Goal: Navigation & Orientation: Find specific page/section

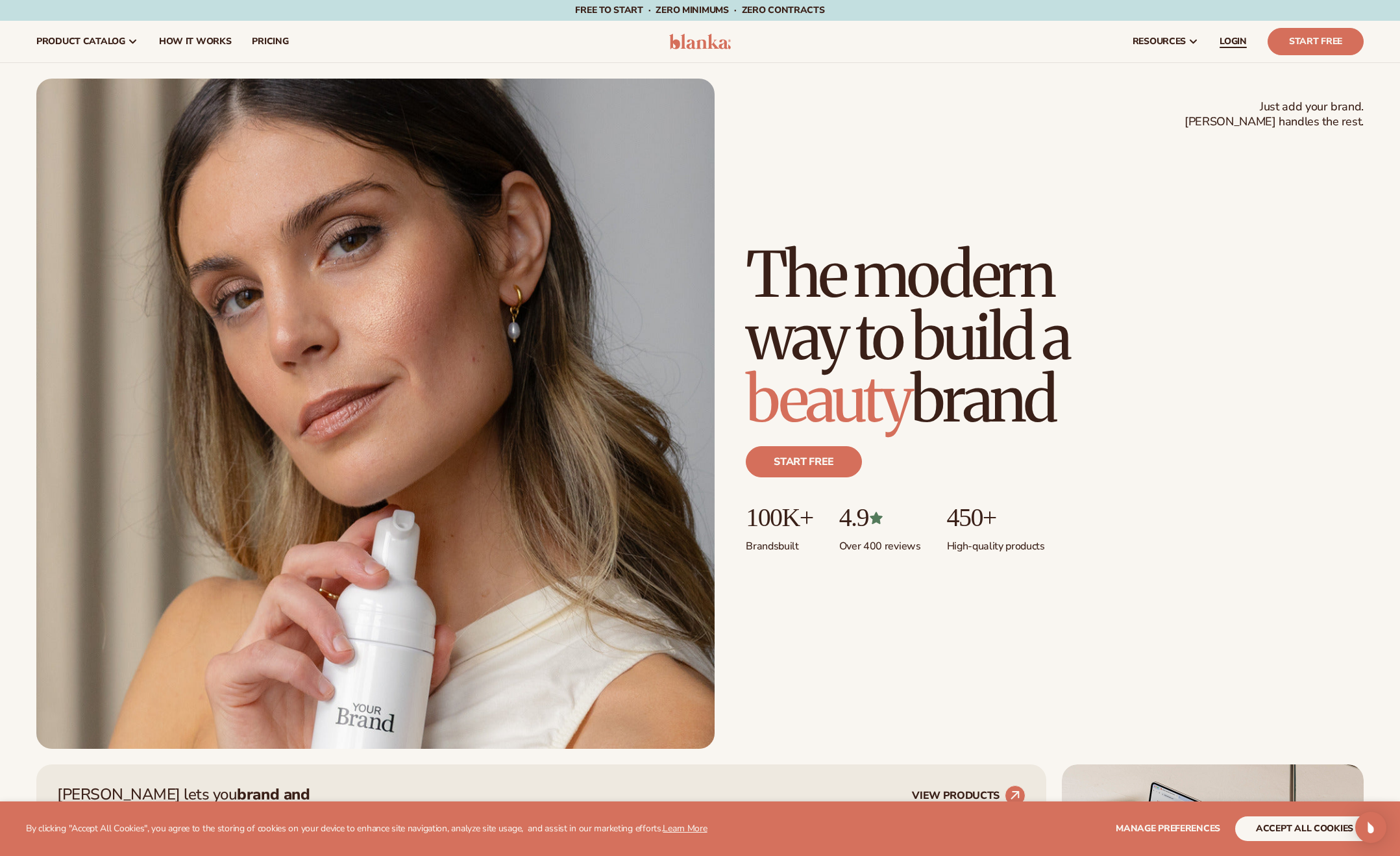
click at [1243, 44] on span "LOGIN" at bounding box center [1233, 42] width 27 height 11
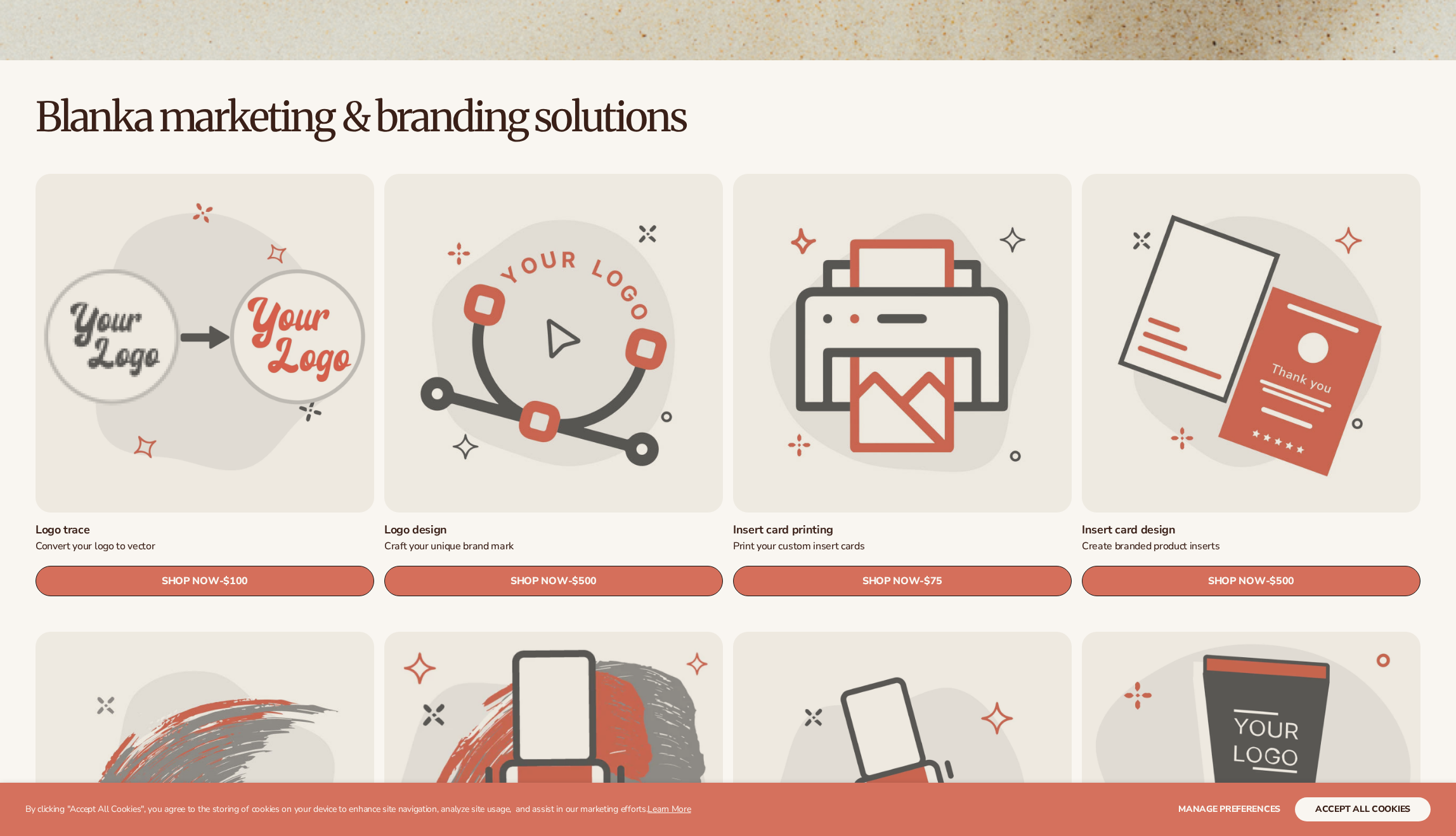
scroll to position [275, 0]
click at [1328, 806] on button "accept all cookies" at bounding box center [1363, 809] width 136 height 24
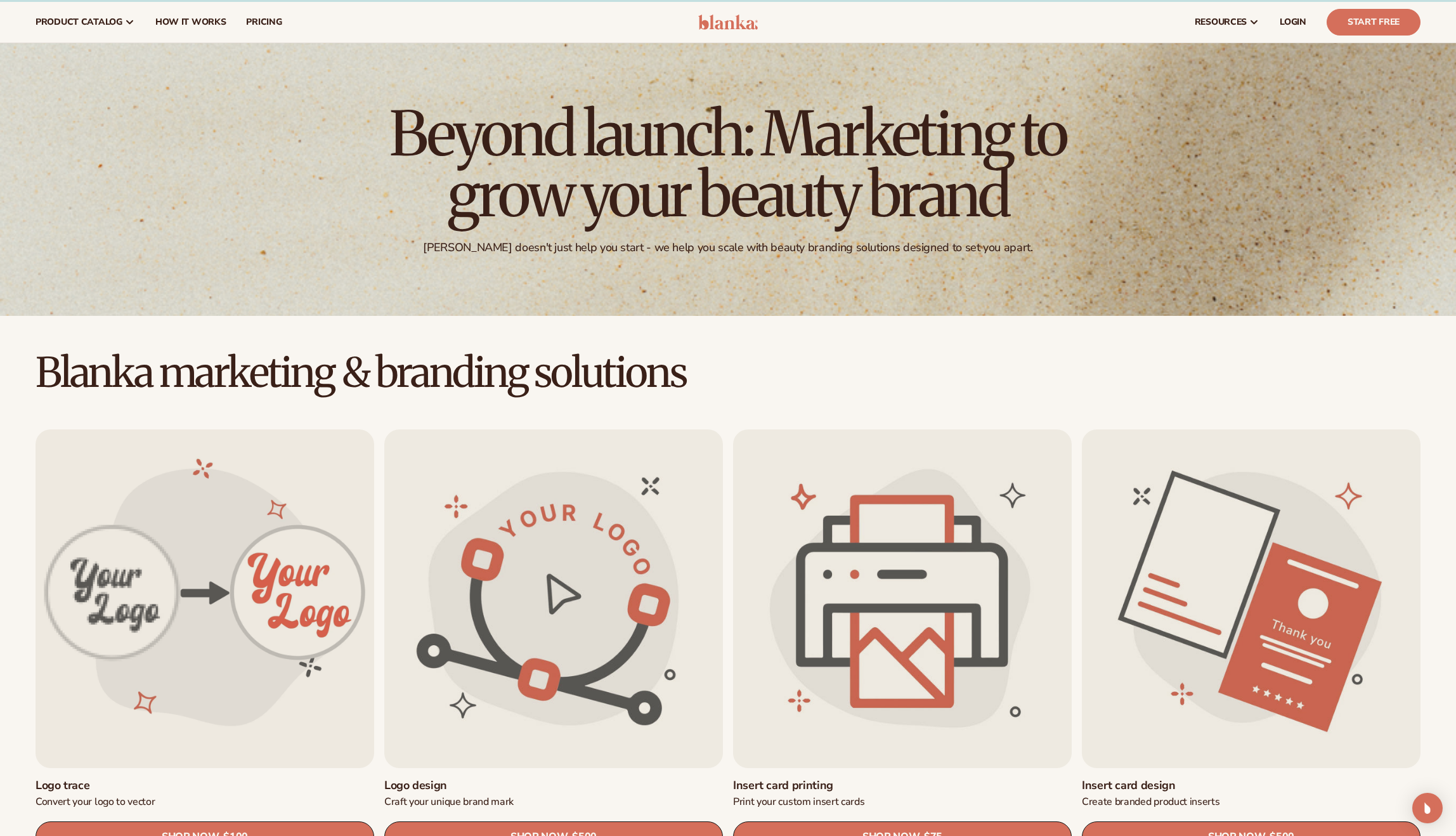
scroll to position [40, 0]
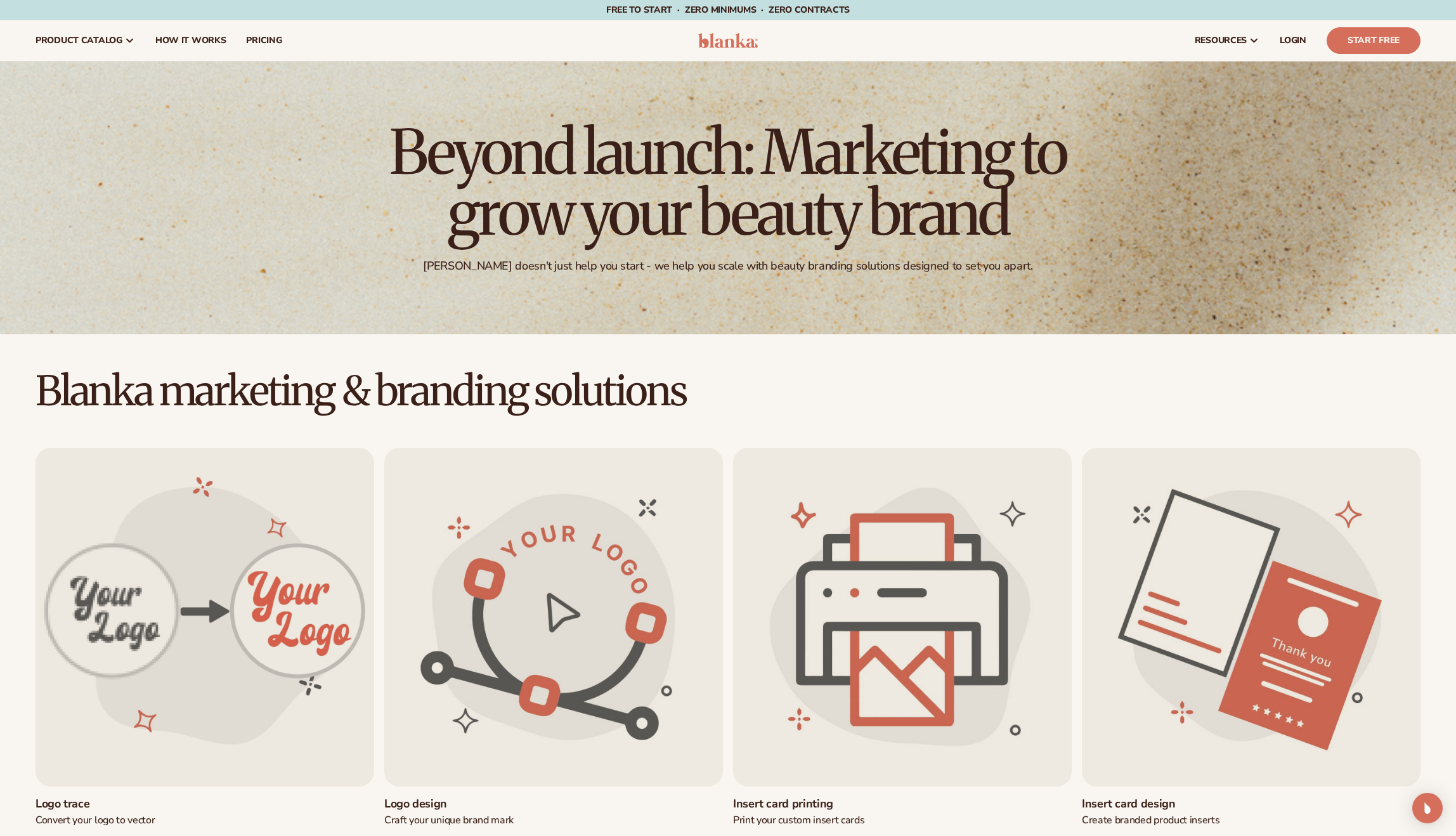
scroll to position [40, 0]
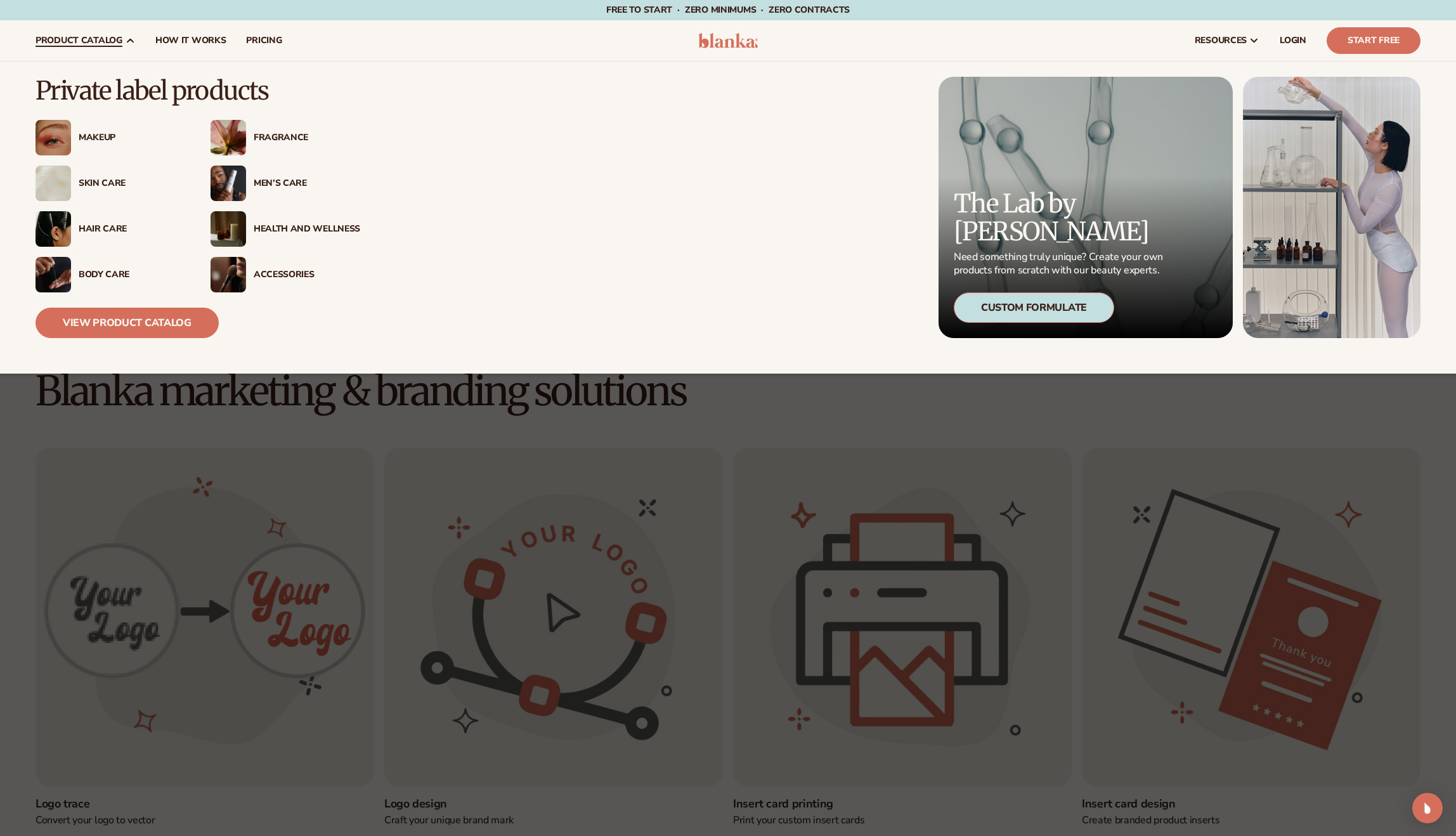
click at [56, 37] on span "product catalog" at bounding box center [79, 41] width 87 height 10
click at [134, 323] on link "View Product Catalog" at bounding box center [127, 322] width 183 height 30
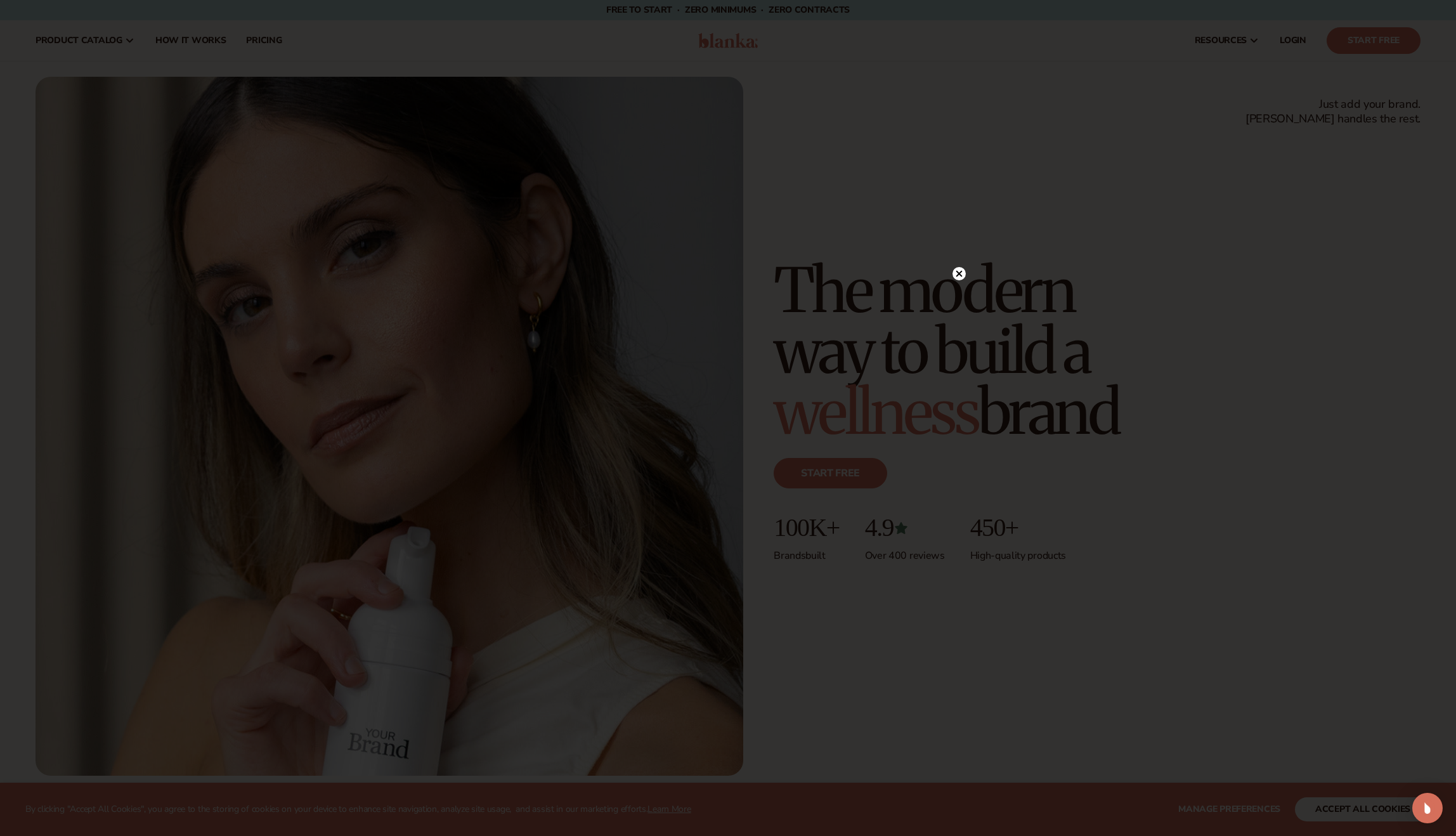
click at [955, 269] on circle at bounding box center [959, 273] width 14 height 14
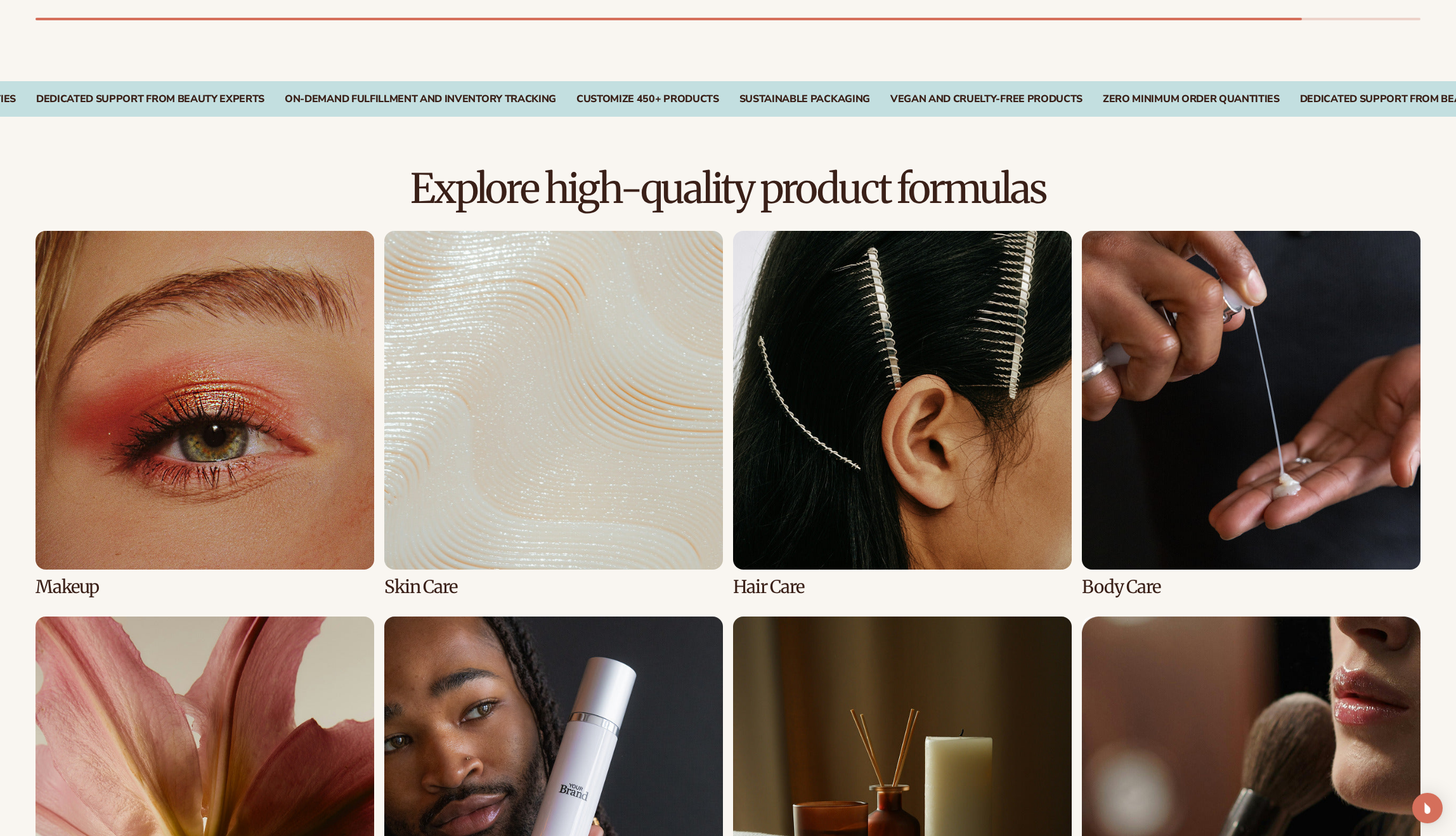
scroll to position [761, 0]
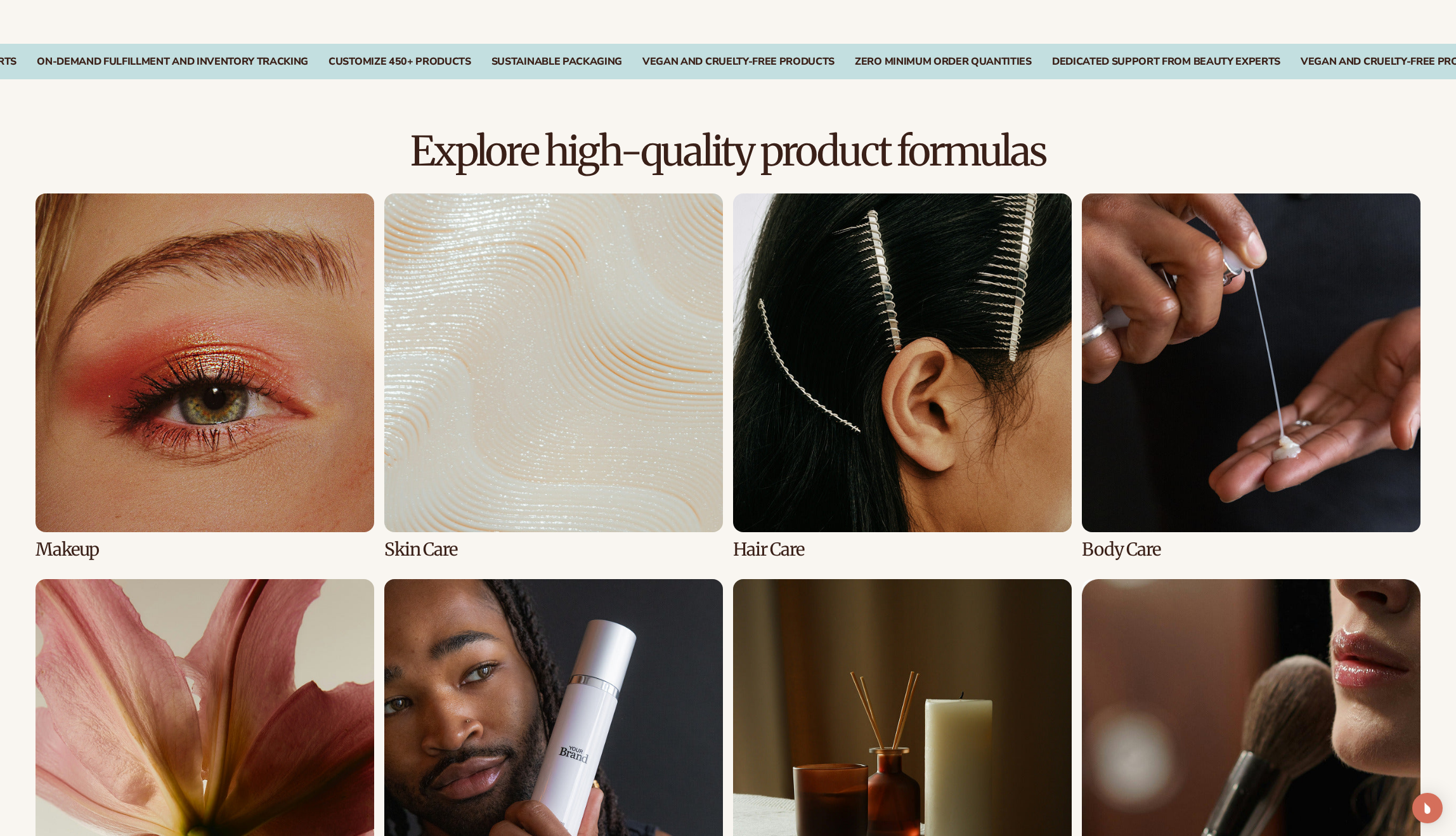
click at [567, 420] on link "2 / 8" at bounding box center [553, 376] width 339 height 366
